Goal: Task Accomplishment & Management: Manage account settings

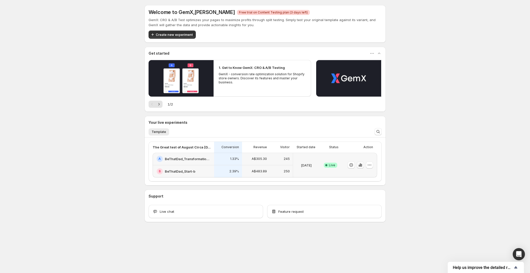
click at [361, 165] on icon "button" at bounding box center [361, 165] width 1 height 3
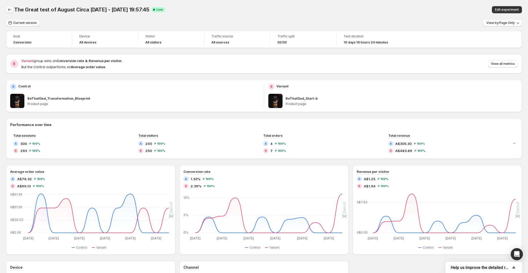
click at [10, 10] on icon "Back" at bounding box center [9, 9] width 5 height 5
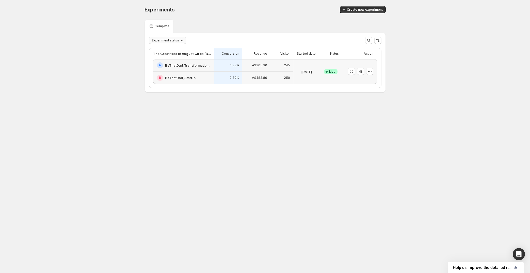
click at [184, 43] on button "Experiment status" at bounding box center [167, 40] width 37 height 7
click at [371, 73] on icon "button" at bounding box center [370, 71] width 5 height 5
click at [450, 89] on div "Experiments. This page is ready Experiments Create new experiment Template Expe…" at bounding box center [265, 60] width 530 height 120
click at [372, 71] on icon "button" at bounding box center [370, 71] width 5 height 5
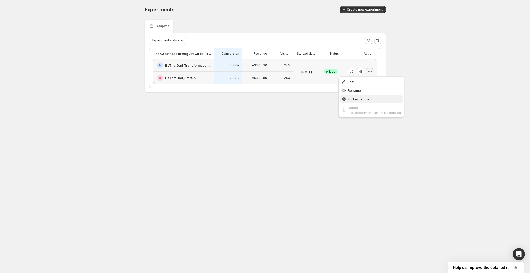
click at [360, 98] on span "End experiment" at bounding box center [360, 99] width 25 height 4
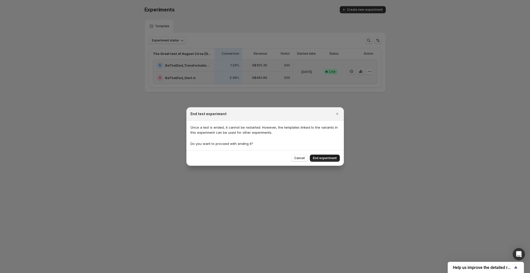
click at [321, 159] on span "End experiment" at bounding box center [325, 158] width 24 height 4
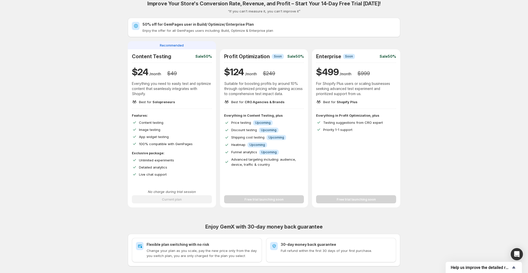
scroll to position [111, 0]
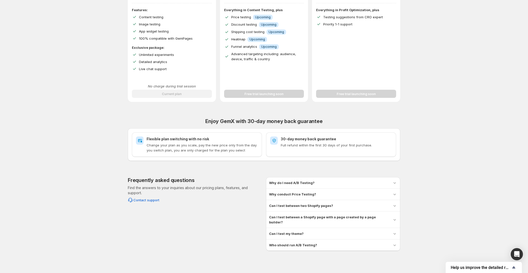
click at [361, 219] on h3 "Can I test between a Shopify page with a page created by a page builder?" at bounding box center [328, 220] width 119 height 10
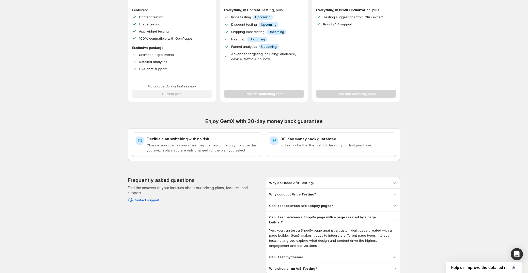
click at [361, 217] on h3 "Can I test between a Shopify page with a page created by a page builder?" at bounding box center [328, 220] width 119 height 10
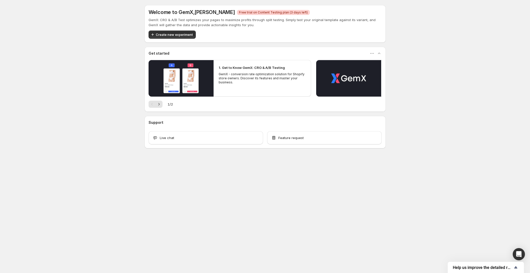
click at [480, 74] on div "Welcome to GemX , [PERSON_NAME] Critical Free trial on Content Testing plan (3 …" at bounding box center [265, 88] width 530 height 176
click at [280, 201] on body "Welcome to GemX , [PERSON_NAME] Critical Free trial on Content Testing plan (3 …" at bounding box center [265, 136] width 530 height 273
